Goal: Browse casually

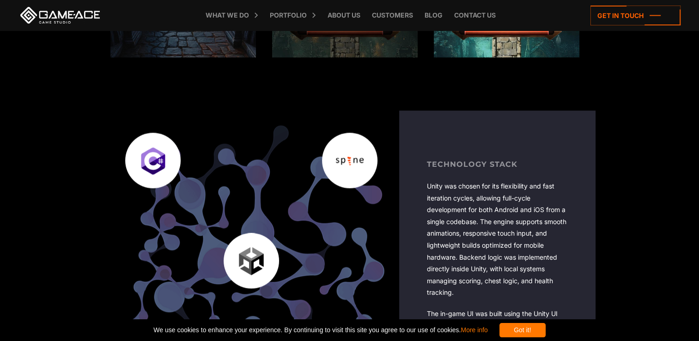
scroll to position [1293, 0]
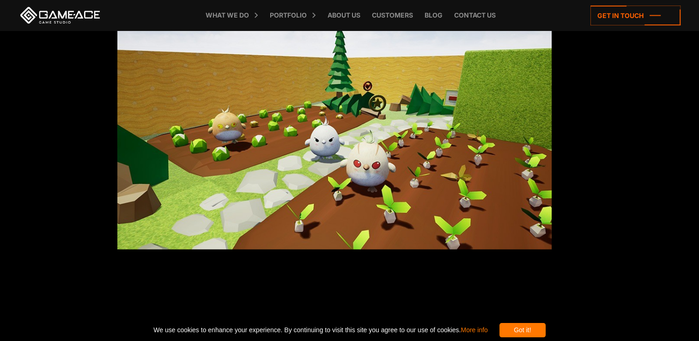
scroll to position [2355, 0]
